Goal: Contribute content: Contribute content

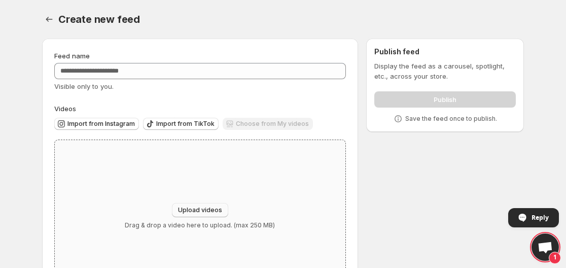
scroll to position [49, 0]
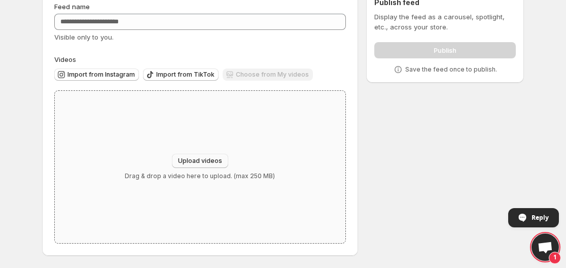
click at [204, 162] on span "Upload videos" at bounding box center [200, 161] width 44 height 8
type input "**********"
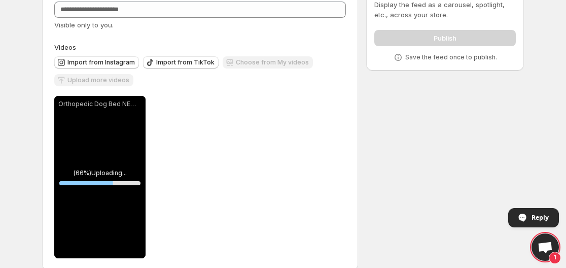
scroll to position [63, 0]
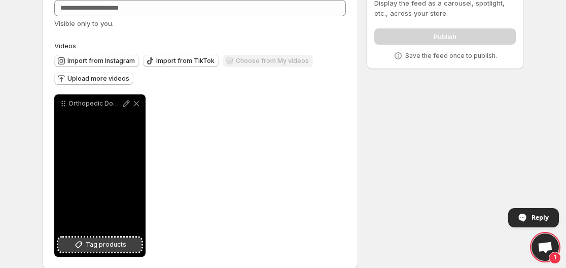
click at [90, 242] on span "Tag products" at bounding box center [106, 244] width 41 height 10
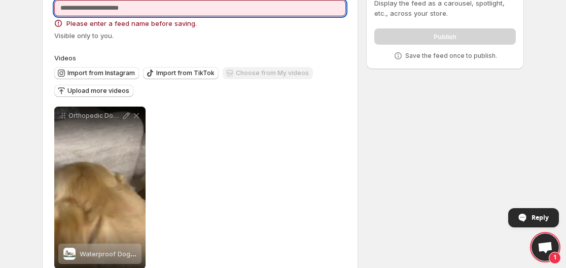
click at [255, 13] on input "Feed name" at bounding box center [200, 8] width 292 height 16
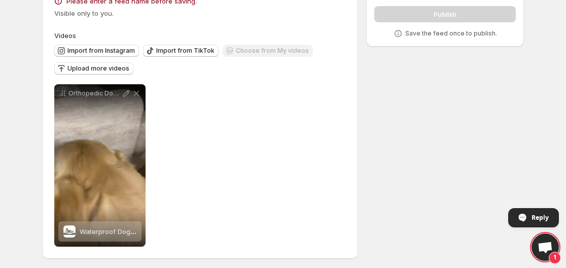
scroll to position [88, 0]
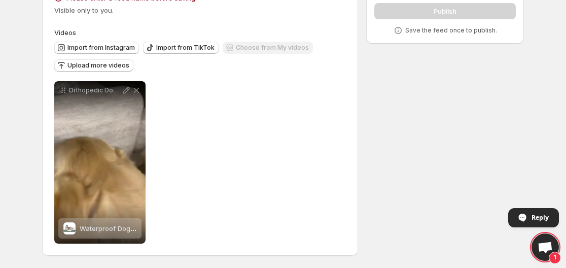
type input "*******"
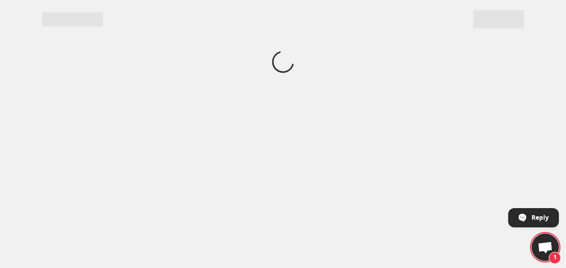
scroll to position [0, 0]
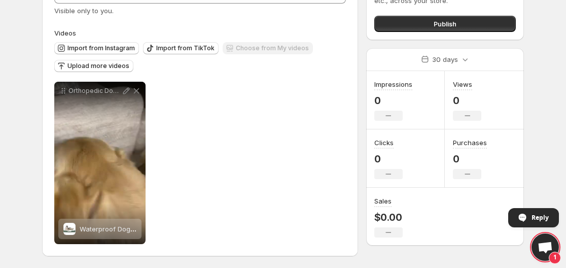
scroll to position [76, 0]
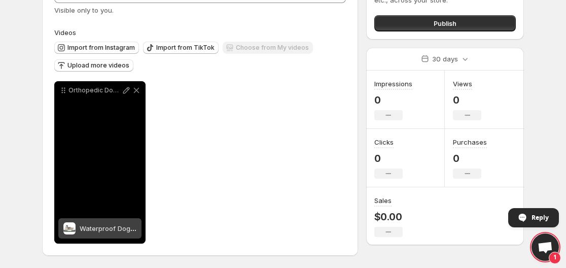
click at [116, 120] on div "Orthopedic Dog Bed NEW AMAZON BEST SELLER dogs dogbeds" at bounding box center [99, 162] width 91 height 162
click at [76, 150] on div "Orthopedic Dog Bed NEW AMAZON BEST SELLER dogs dogbeds" at bounding box center [99, 162] width 91 height 162
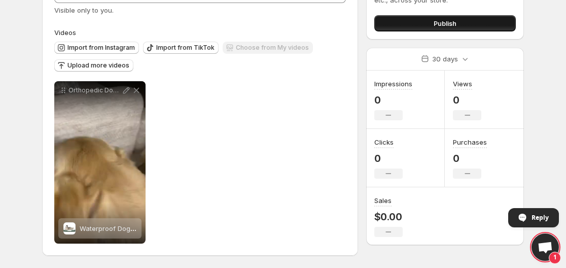
click at [493, 25] on button "Publish" at bounding box center [445, 23] width 142 height 16
